Goal: Complete application form

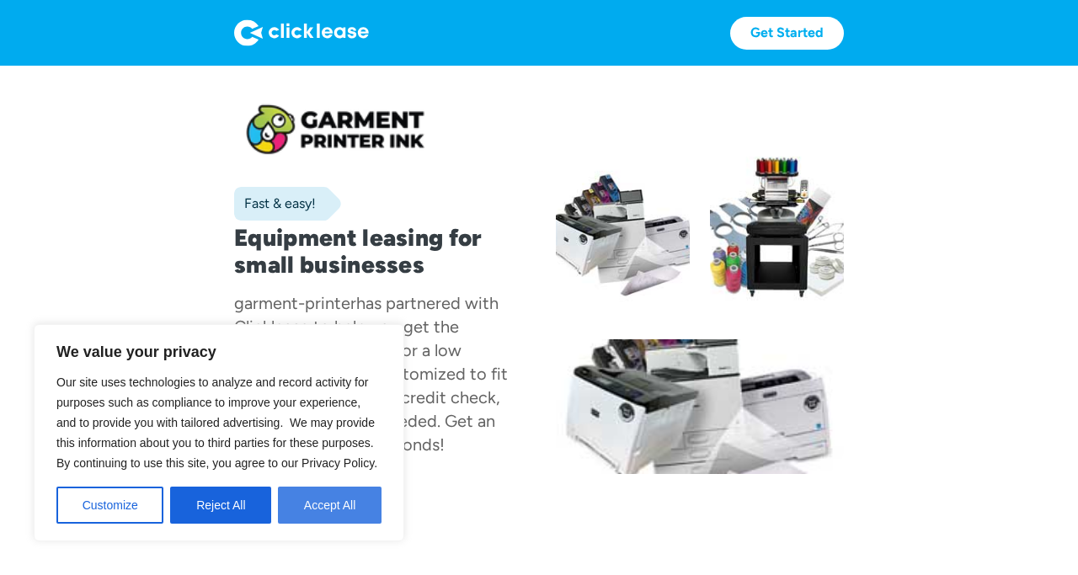
click at [321, 503] on button "Accept All" at bounding box center [330, 505] width 104 height 37
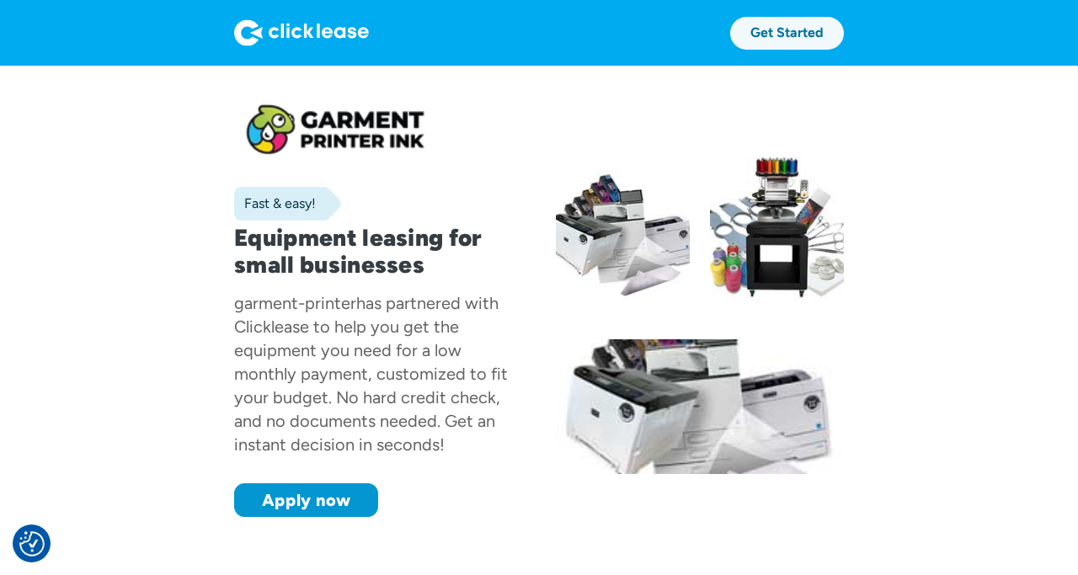
click at [780, 36] on link "Get Started" at bounding box center [787, 33] width 114 height 33
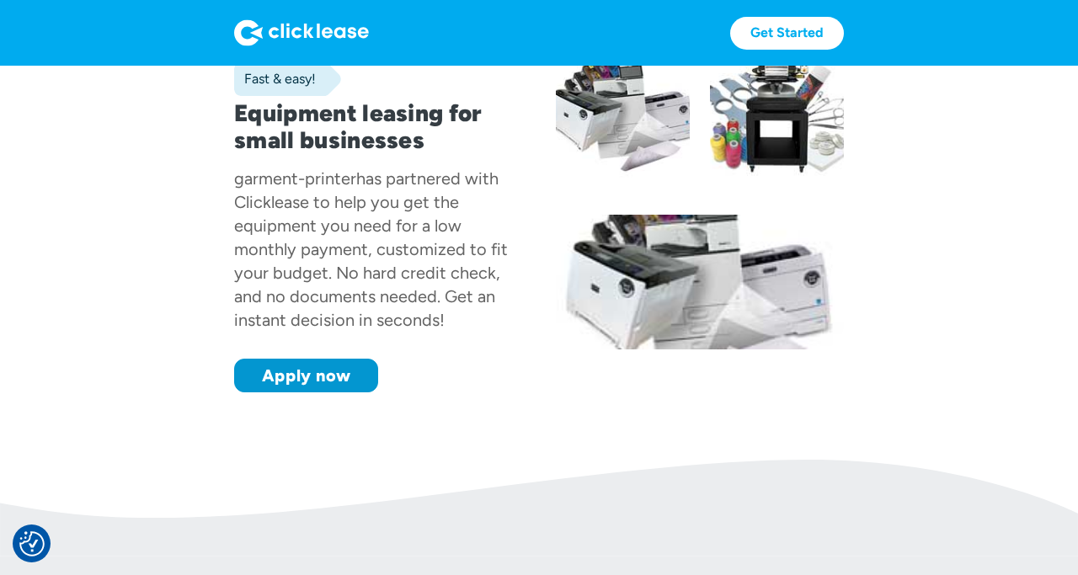
scroll to position [38, 0]
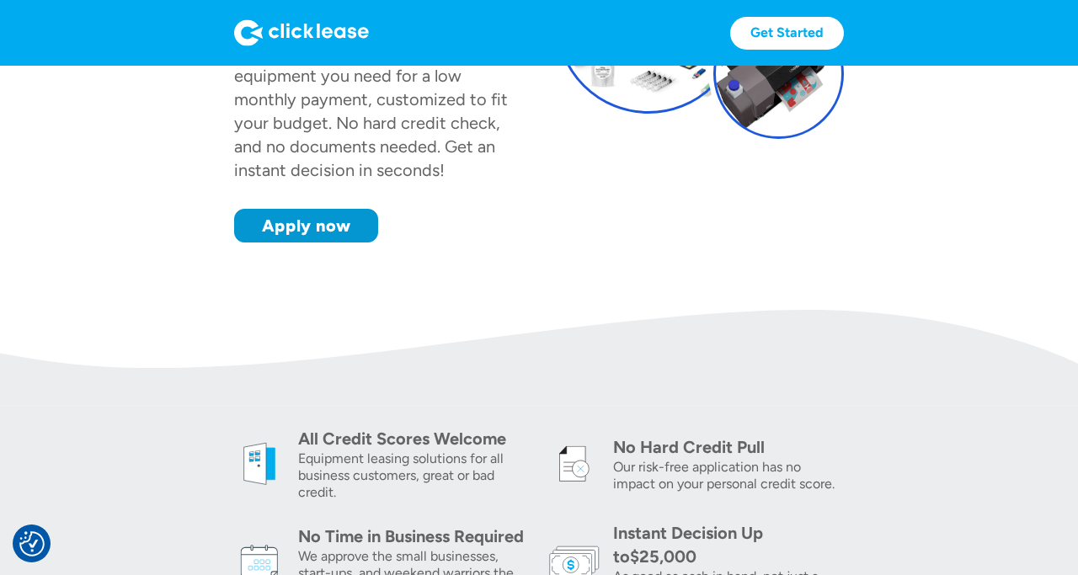
scroll to position [283, 0]
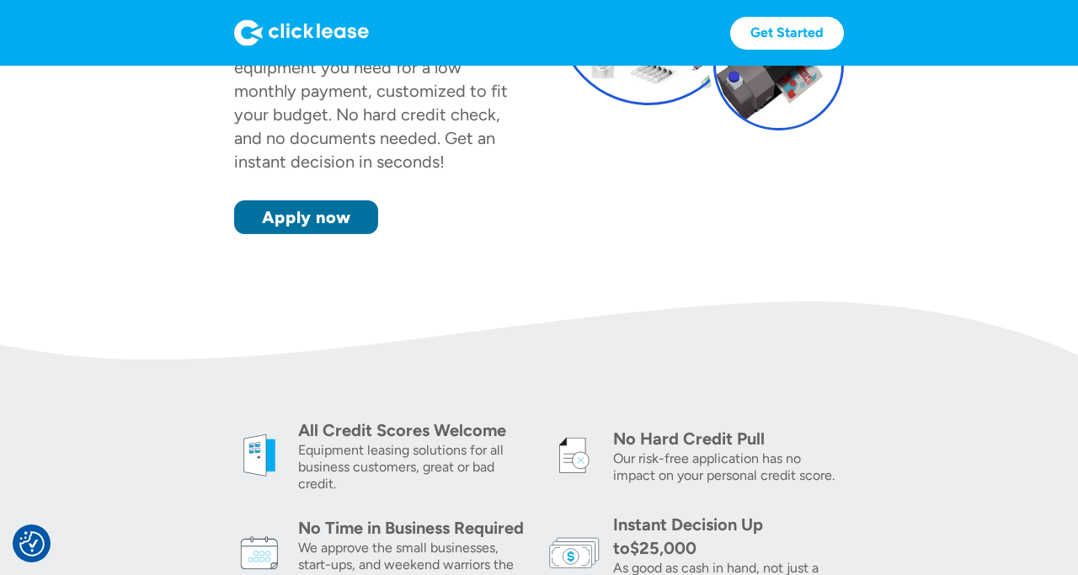
click at [333, 229] on link "Apply now" at bounding box center [306, 218] width 144 height 34
